Goal: Task Accomplishment & Management: Use online tool/utility

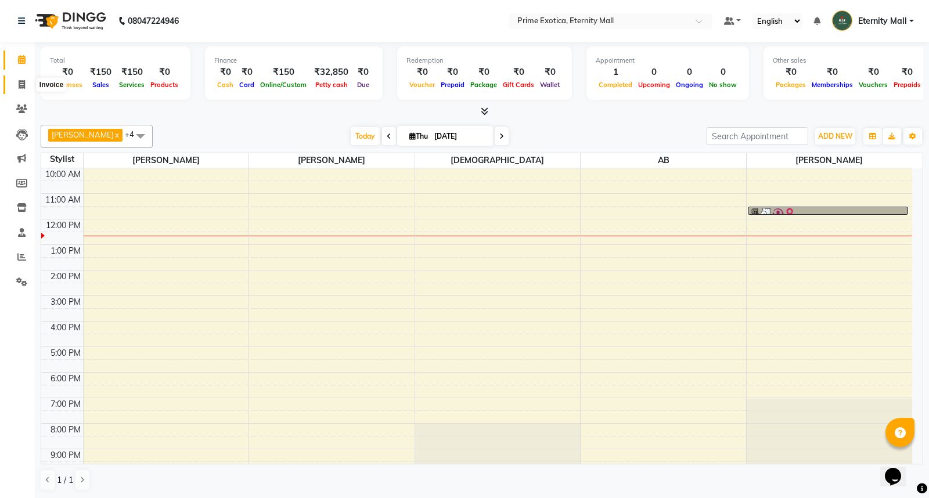
drag, startPoint x: 0, startPoint y: 0, endPoint x: 20, endPoint y: 84, distance: 86.5
click at [20, 84] on icon at bounding box center [22, 84] width 6 height 9
select select "service"
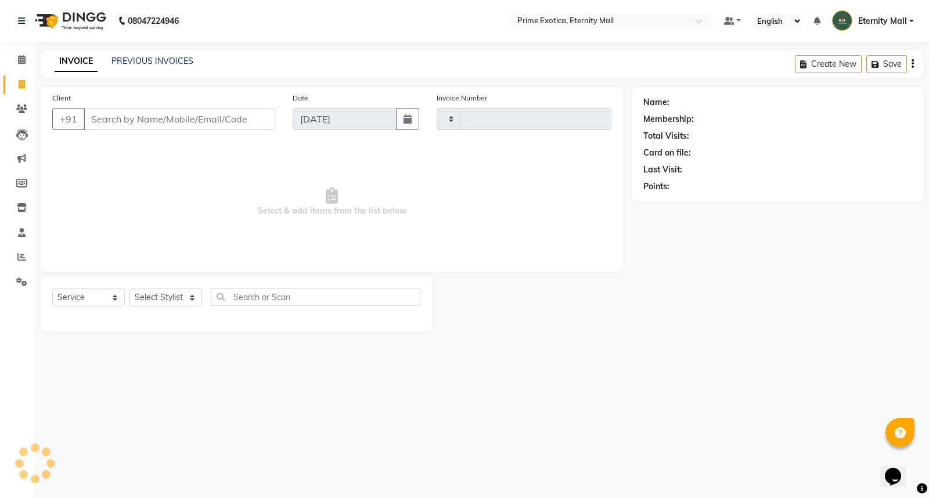
type input "3408"
select select "5774"
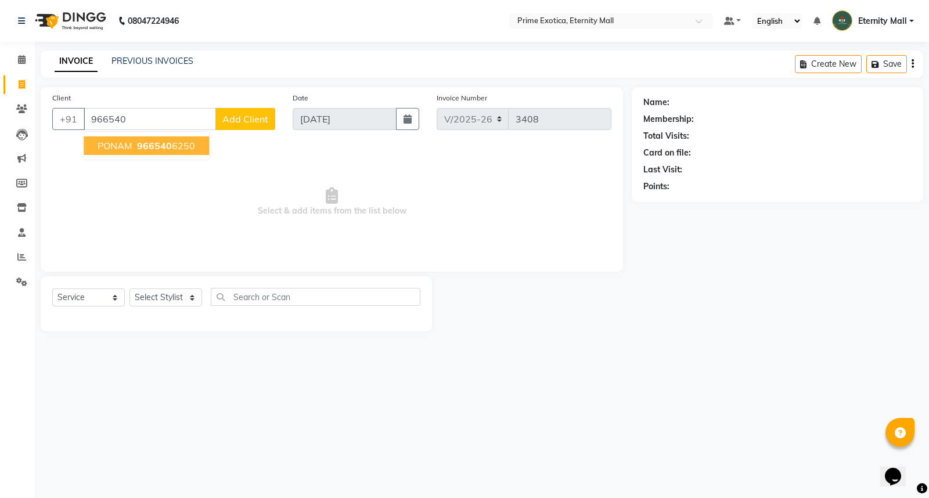
click at [127, 147] on span "PONAM" at bounding box center [115, 146] width 35 height 12
type input "9665406250"
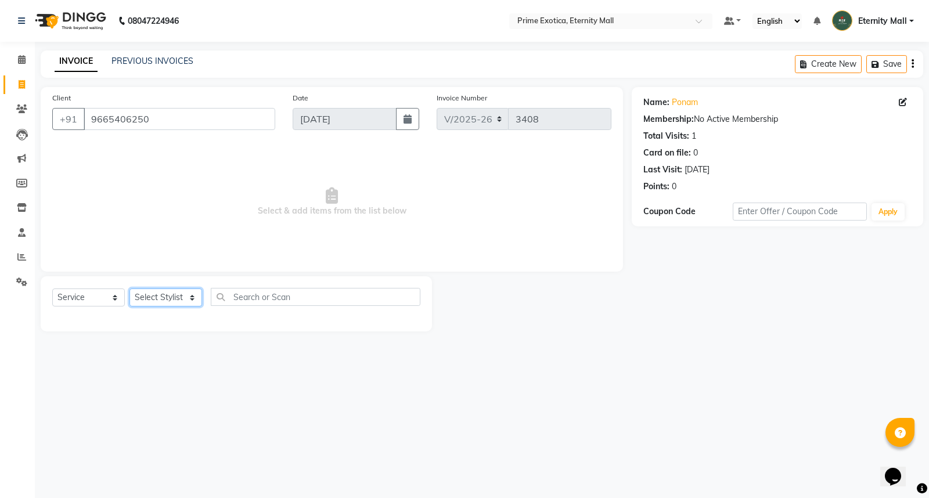
click at [184, 291] on select "Select Stylist AB ADMIN ajay vikram lakshane [PERSON_NAME] Isha [PERSON_NAME] […" at bounding box center [166, 298] width 73 height 18
select select "36457"
click at [130, 289] on select "Select Stylist AB ADMIN ajay vikram lakshane [PERSON_NAME] Isha [PERSON_NAME] […" at bounding box center [166, 298] width 73 height 18
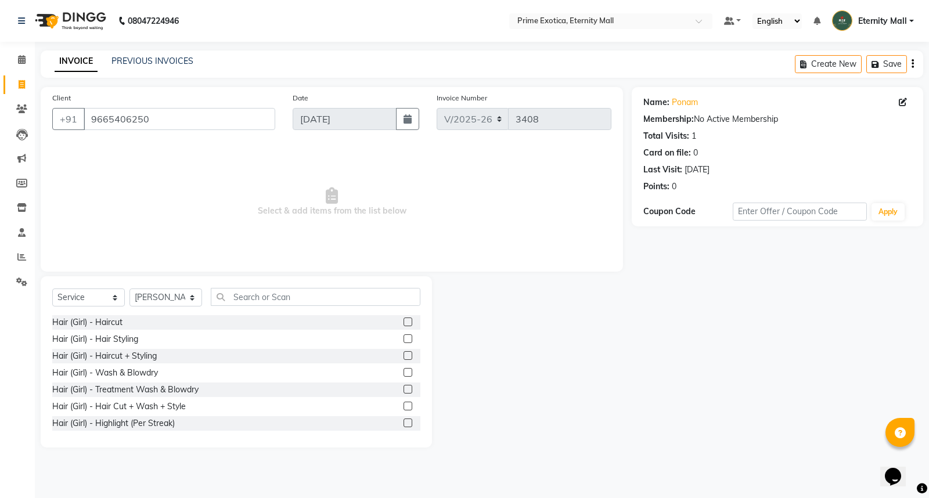
click at [404, 324] on label at bounding box center [408, 322] width 9 height 9
click at [404, 324] on input "checkbox" at bounding box center [408, 323] width 8 height 8
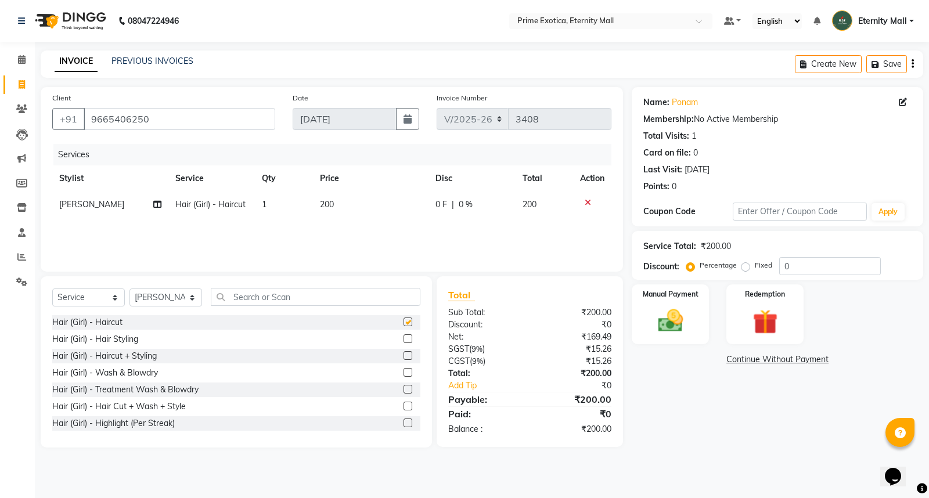
checkbox input "false"
click at [315, 207] on td "200" at bounding box center [371, 205] width 116 height 26
select select "36457"
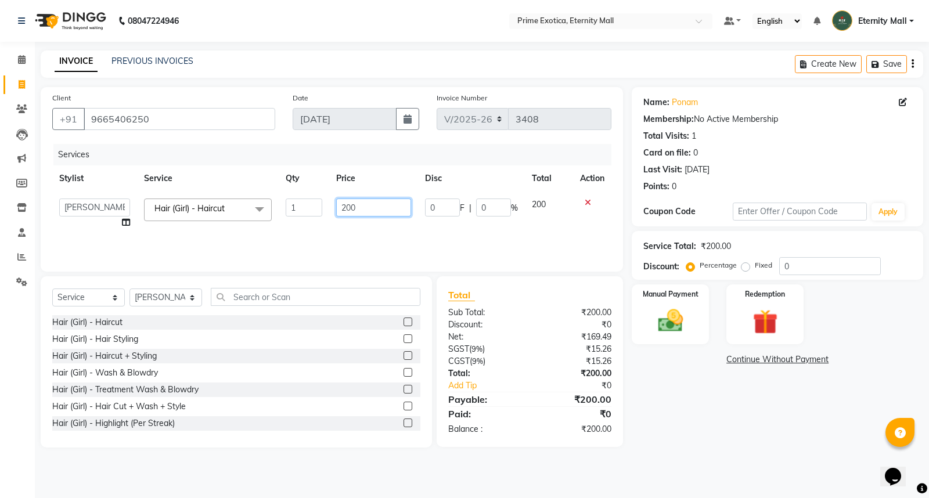
click at [347, 205] on input "200" at bounding box center [373, 208] width 75 height 18
type input "300"
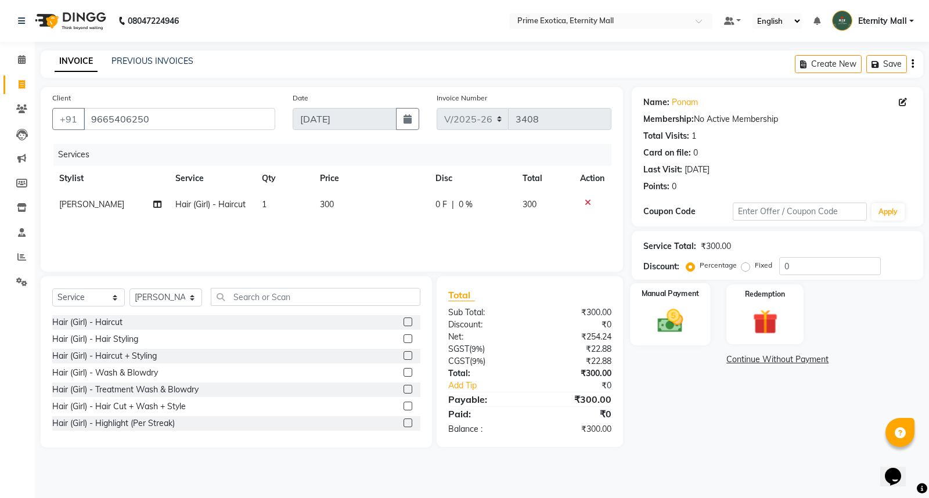
click at [671, 293] on label "Manual Payment" at bounding box center [671, 293] width 58 height 11
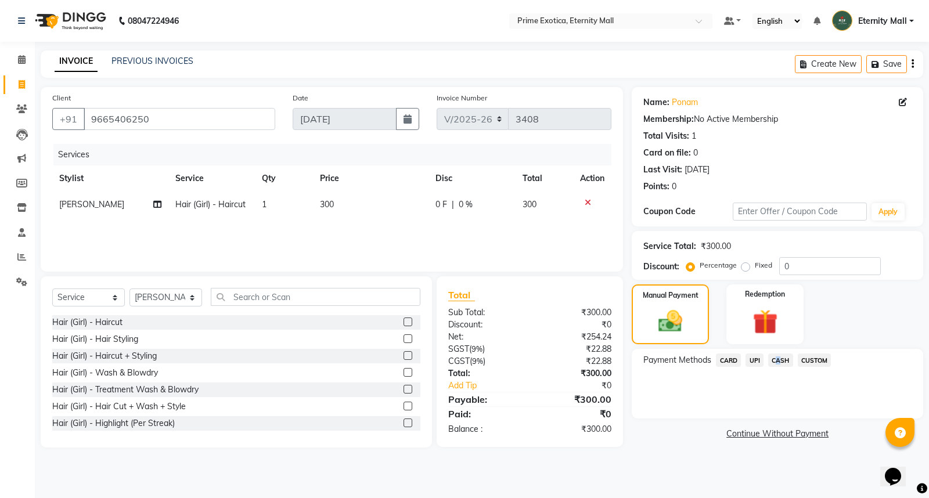
click at [774, 362] on span "CASH" at bounding box center [781, 360] width 25 height 13
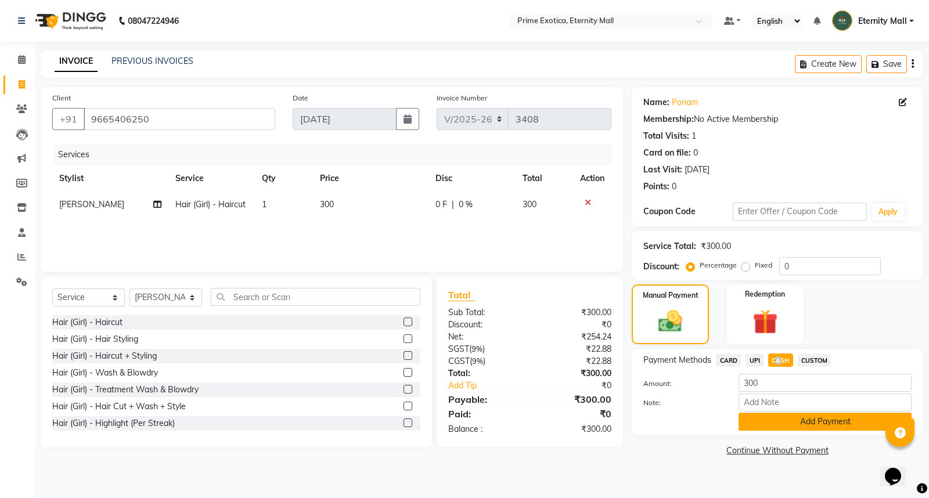
click at [781, 414] on button "Add Payment" at bounding box center [825, 422] width 173 height 18
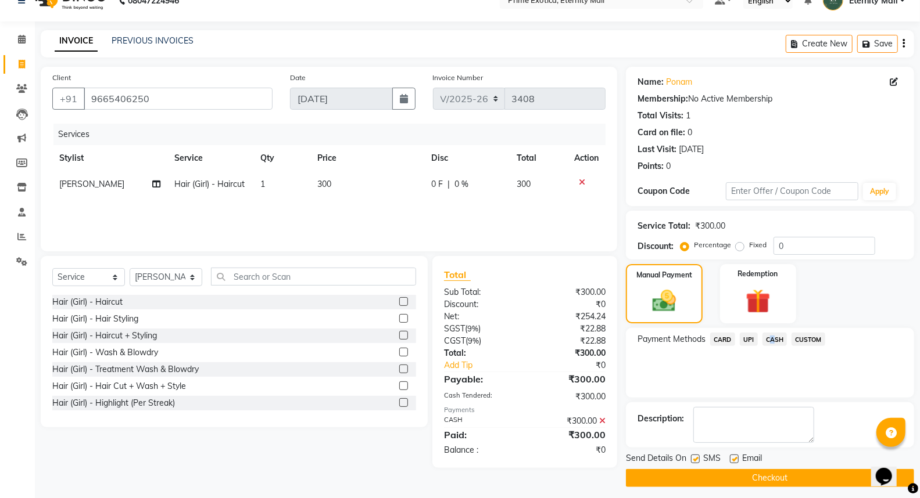
scroll to position [26, 0]
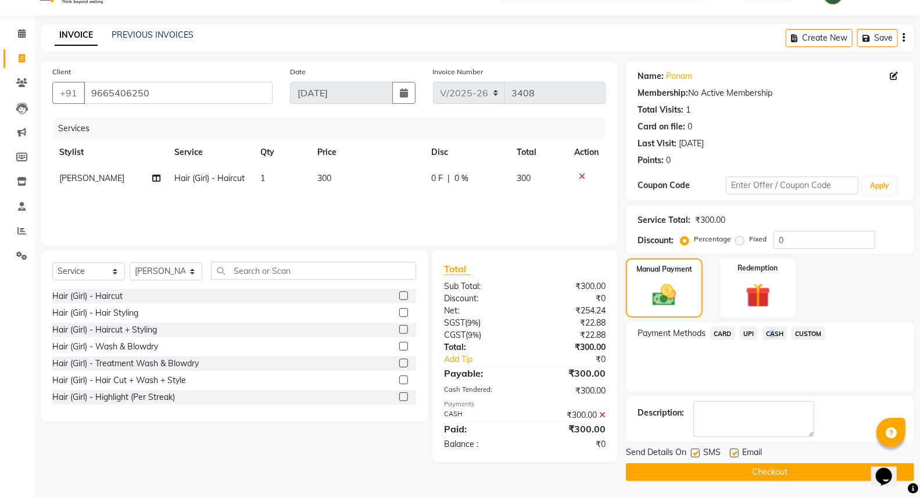
click at [810, 465] on button "Checkout" at bounding box center [770, 473] width 288 height 18
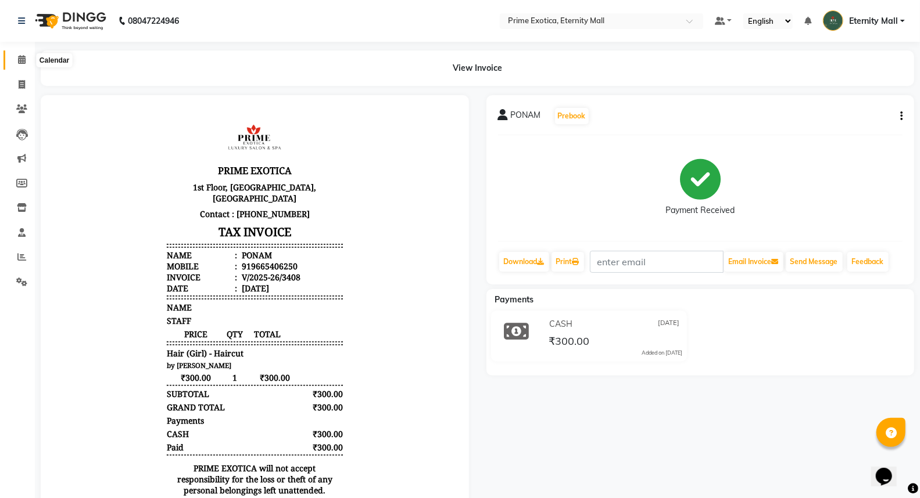
click at [19, 56] on icon at bounding box center [22, 59] width 8 height 9
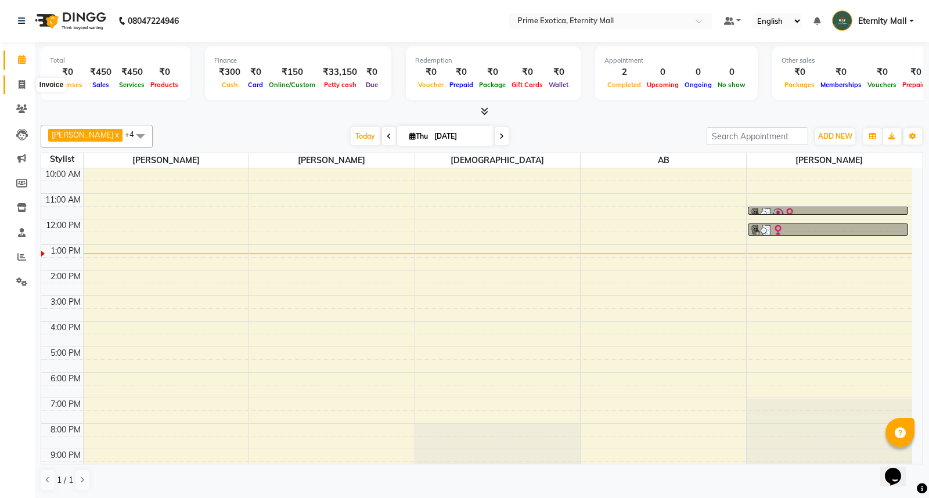
click at [12, 84] on span at bounding box center [22, 84] width 20 height 13
select select "service"
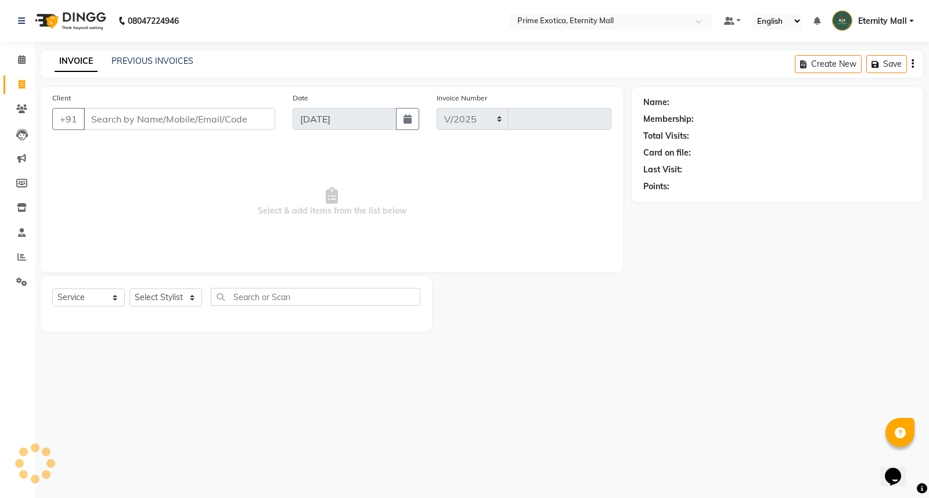
select select "5774"
type input "3409"
click at [146, 291] on select "Select Stylist" at bounding box center [166, 298] width 73 height 18
click at [152, 306] on select "Select Stylist AB ADMIN ajay vikram lakshane [PERSON_NAME] Isha [PERSON_NAME] […" at bounding box center [166, 298] width 73 height 18
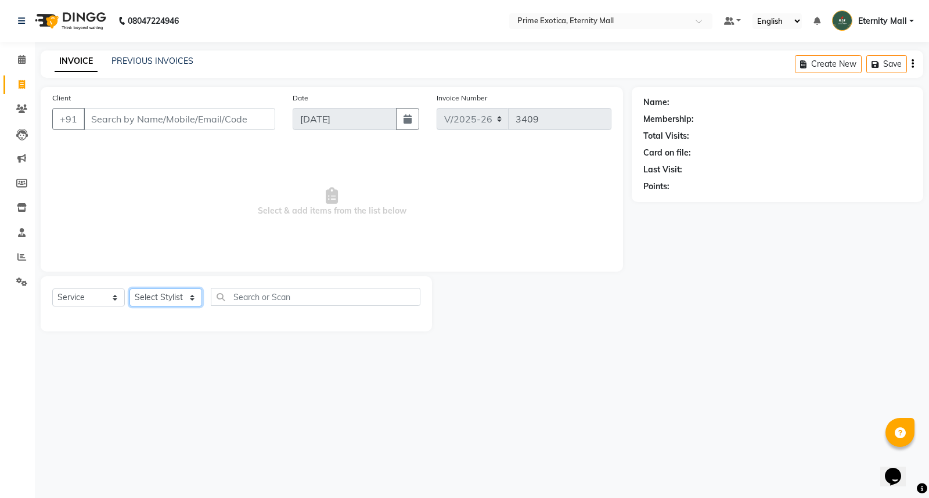
select select "66179"
click at [130, 289] on select "Select Stylist AB ADMIN ajay vikram lakshane [PERSON_NAME] Isha [PERSON_NAME] […" at bounding box center [166, 298] width 73 height 18
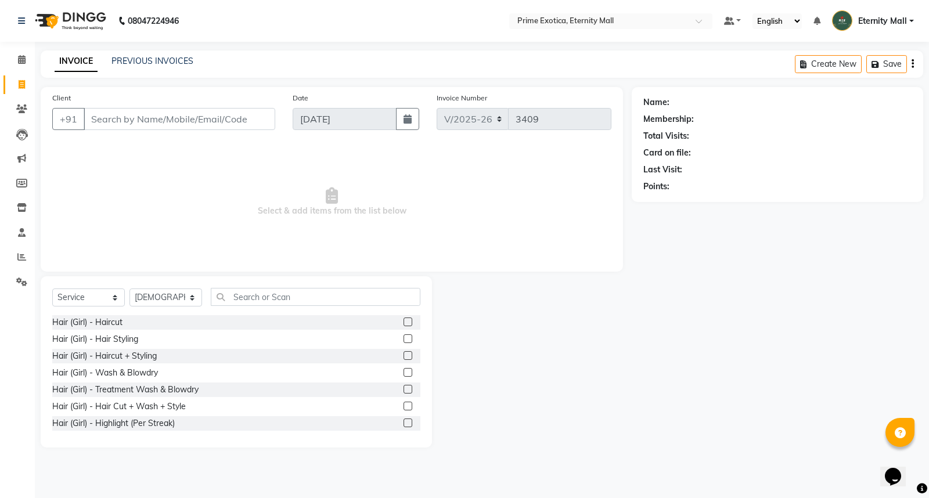
click at [279, 286] on div "Select Service Product Membership Package Voucher Prepaid Gift Card Select Styl…" at bounding box center [237, 361] width 392 height 171
click at [279, 302] on input "text" at bounding box center [316, 297] width 210 height 18
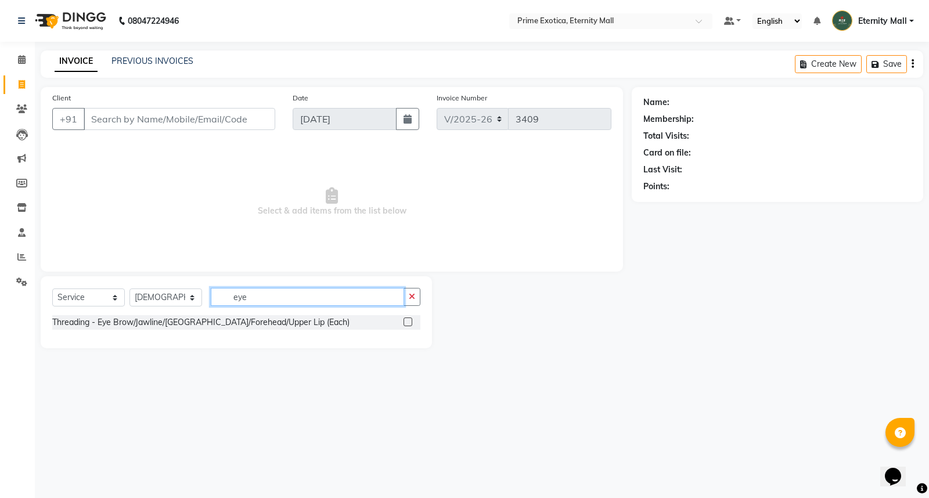
type input "eye"
click at [405, 324] on label at bounding box center [408, 322] width 9 height 9
click at [405, 324] on input "checkbox" at bounding box center [408, 323] width 8 height 8
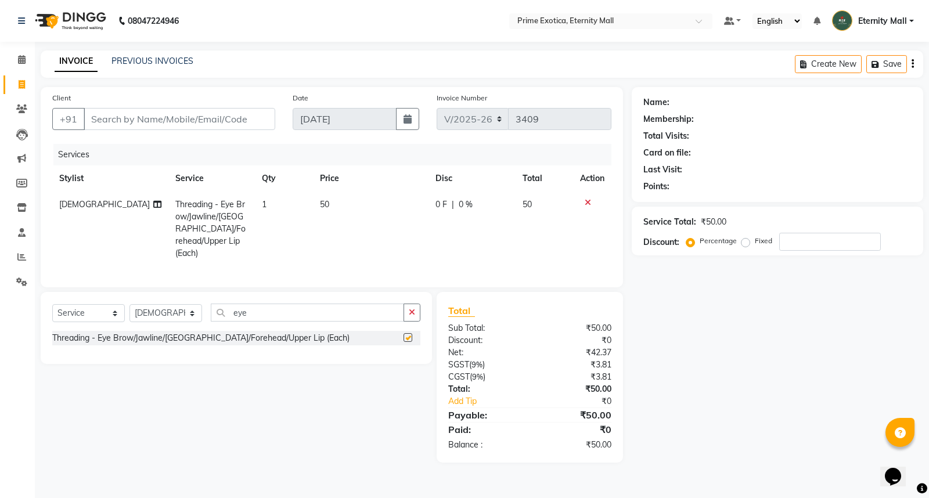
checkbox input "false"
click at [179, 315] on select "Select Stylist AB ADMIN ajay vikram lakshane [PERSON_NAME] Isha [PERSON_NAME] […" at bounding box center [166, 313] width 73 height 18
select select "36457"
click at [130, 304] on select "Select Stylist AB ADMIN ajay vikram lakshane [PERSON_NAME] Isha [PERSON_NAME] […" at bounding box center [166, 313] width 73 height 18
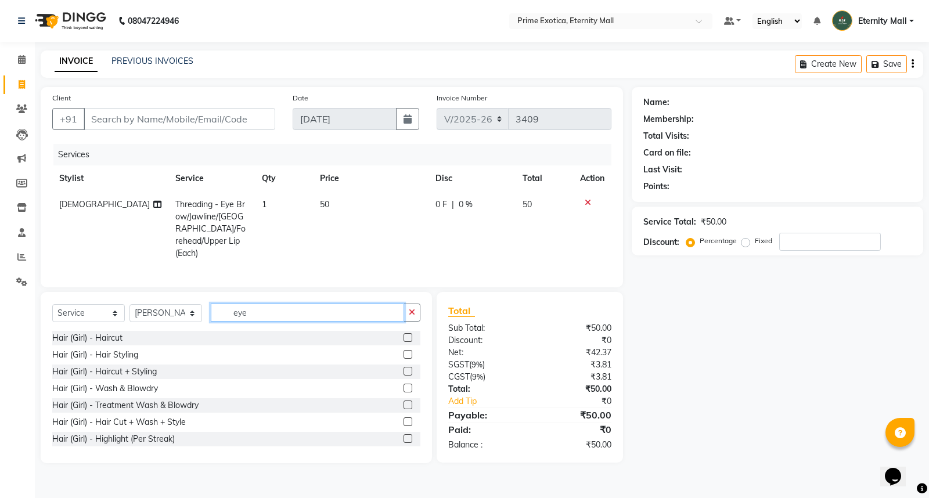
click at [271, 308] on input "eye" at bounding box center [307, 313] width 193 height 18
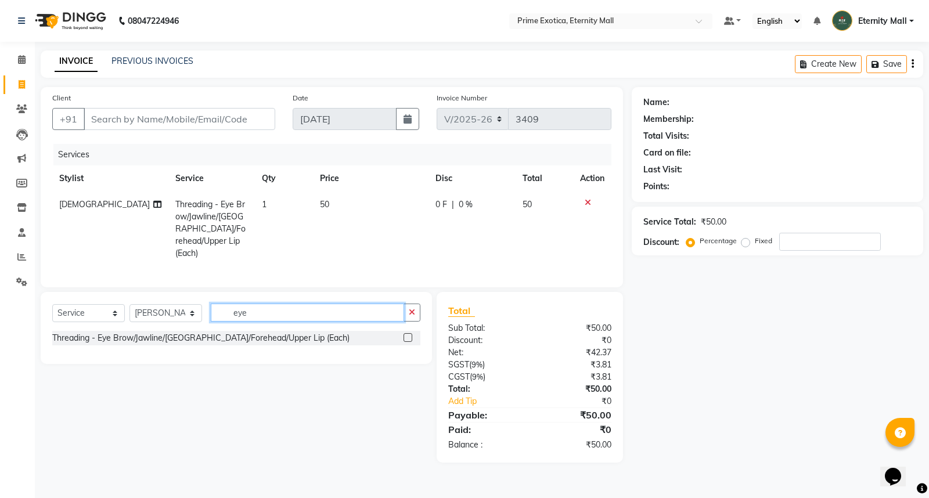
type input "eye"
click at [408, 334] on label at bounding box center [408, 337] width 9 height 9
click at [408, 335] on input "checkbox" at bounding box center [408, 339] width 8 height 8
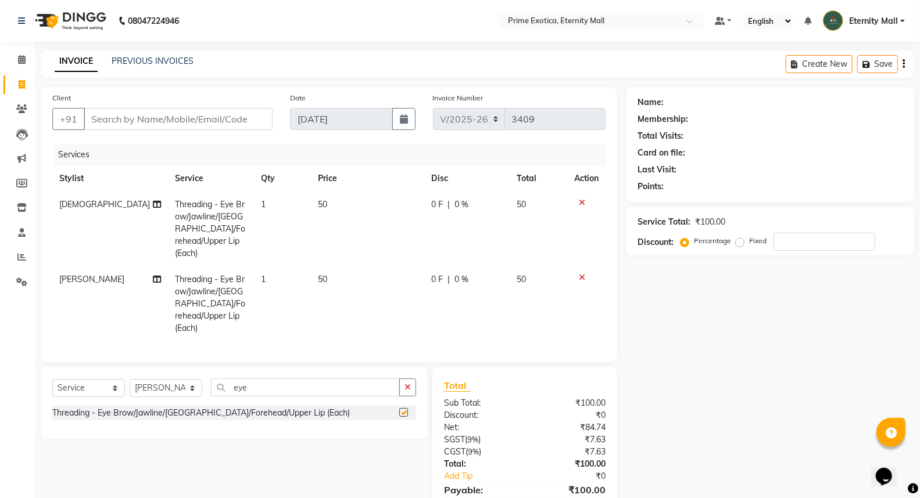
checkbox input "false"
click at [270, 267] on td "1" at bounding box center [282, 304] width 57 height 75
select select "36457"
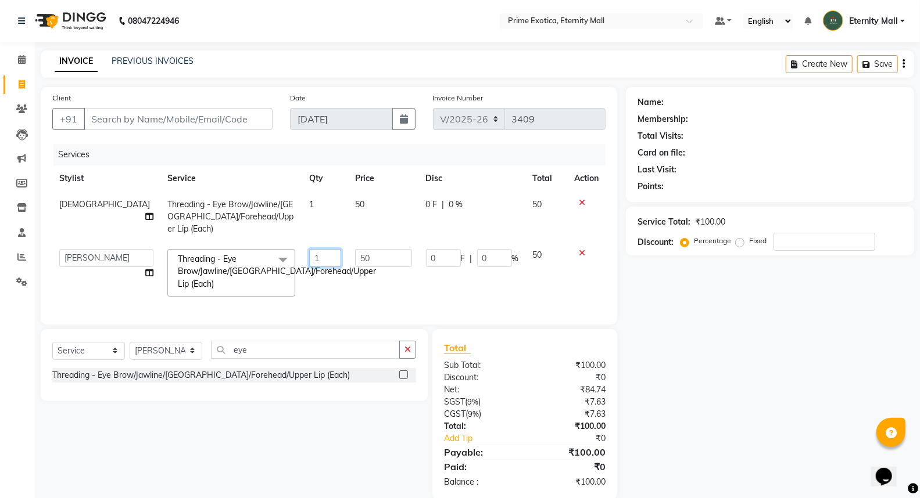
click at [309, 249] on input "1" at bounding box center [325, 258] width 32 height 18
type input "3"
click at [302, 197] on td "1" at bounding box center [325, 217] width 46 height 51
select select "66179"
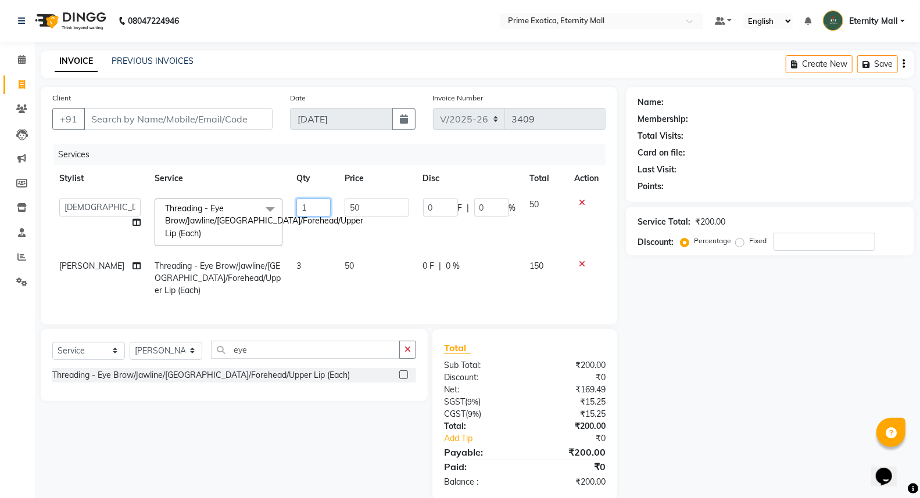
click at [303, 202] on input "1" at bounding box center [313, 208] width 34 height 18
type input "2"
click at [170, 126] on input "Client" at bounding box center [178, 119] width 189 height 22
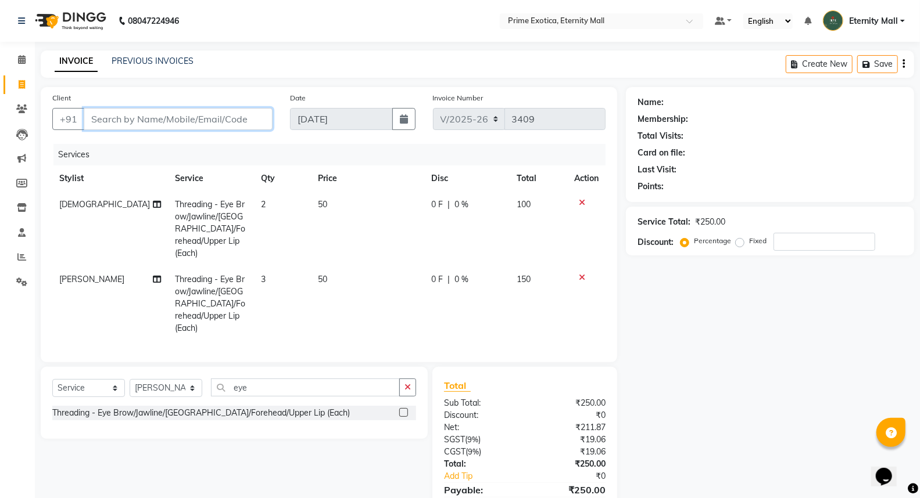
type input "9"
type input "0"
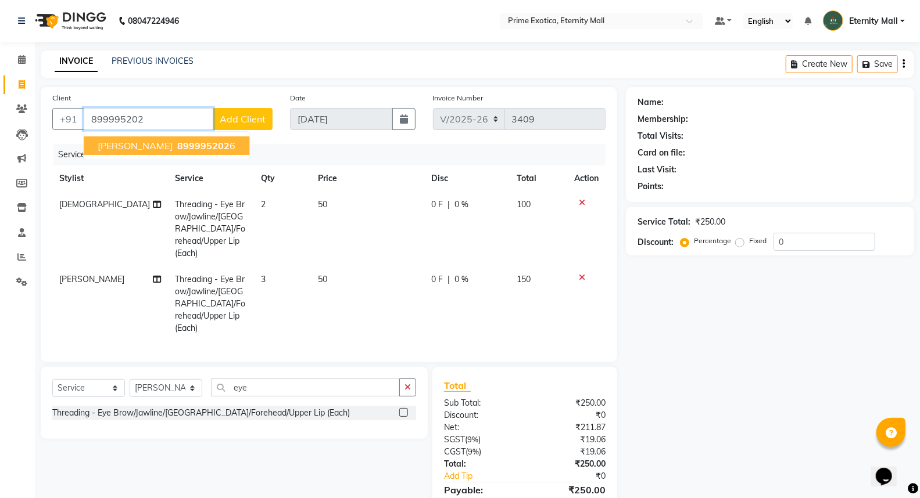
click at [191, 148] on ngb-highlight "899995202 6" at bounding box center [205, 146] width 60 height 12
type input "8999952026"
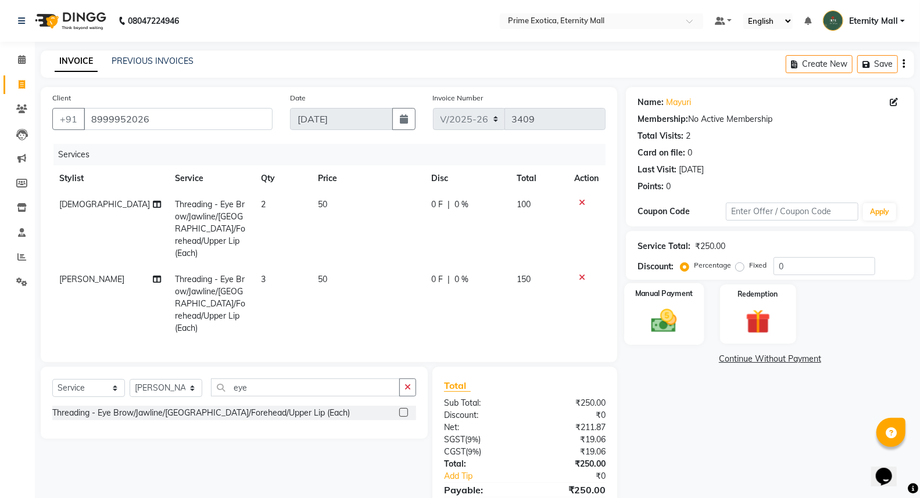
click at [655, 310] on img at bounding box center [663, 321] width 41 height 30
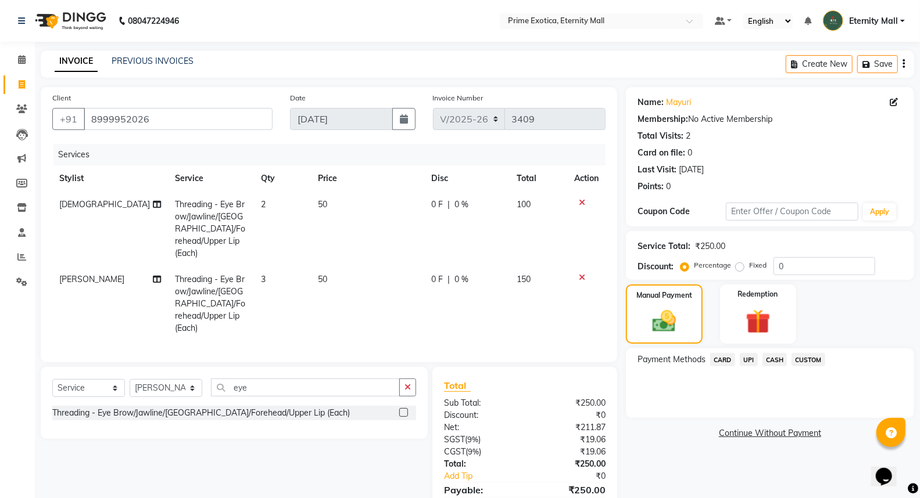
click at [753, 362] on span "UPI" at bounding box center [748, 359] width 18 height 13
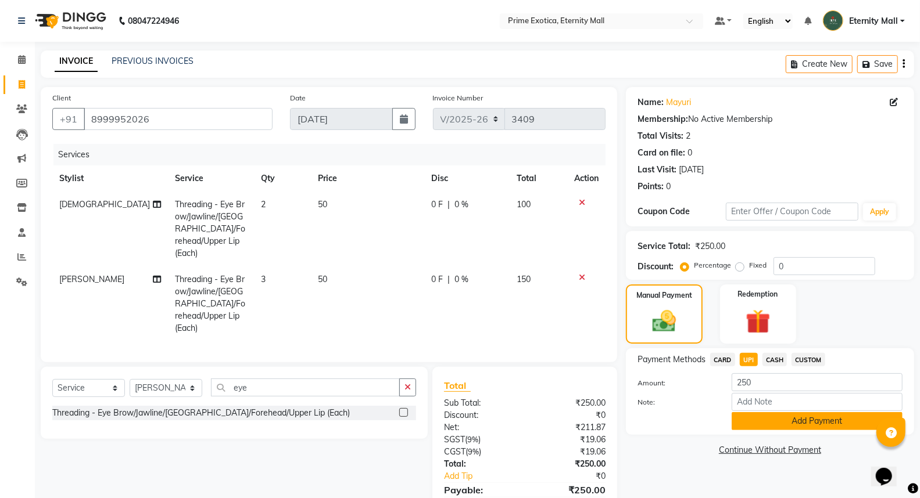
click at [756, 420] on button "Add Payment" at bounding box center [816, 421] width 171 height 18
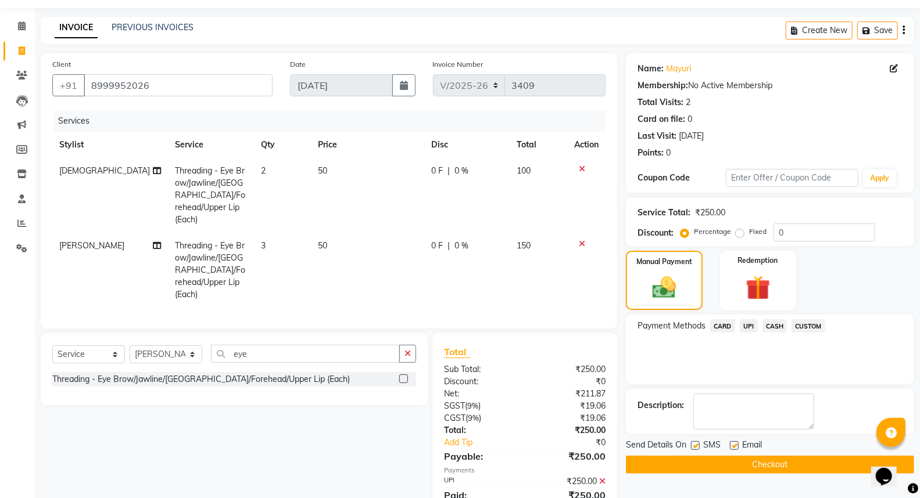
scroll to position [64, 0]
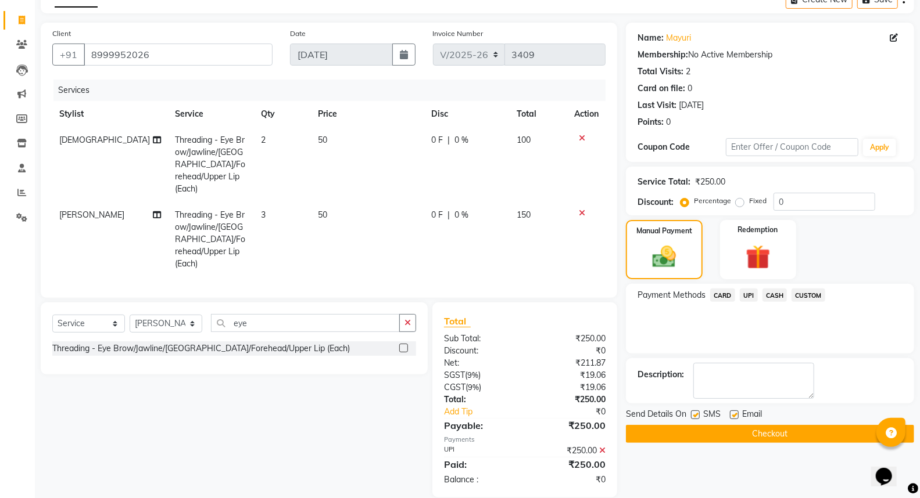
click at [759, 429] on button "Checkout" at bounding box center [770, 434] width 288 height 18
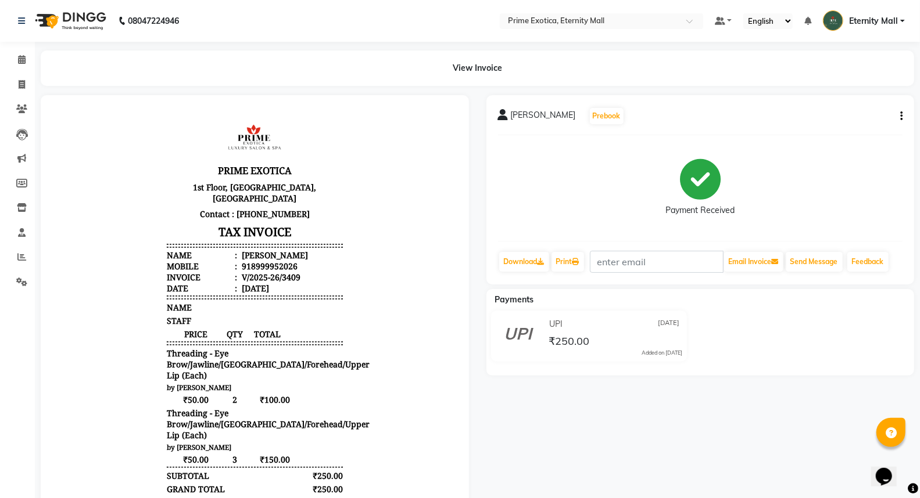
click at [33, 71] on div "View Invoice" at bounding box center [477, 68] width 890 height 35
